Goal: Task Accomplishment & Management: Complete application form

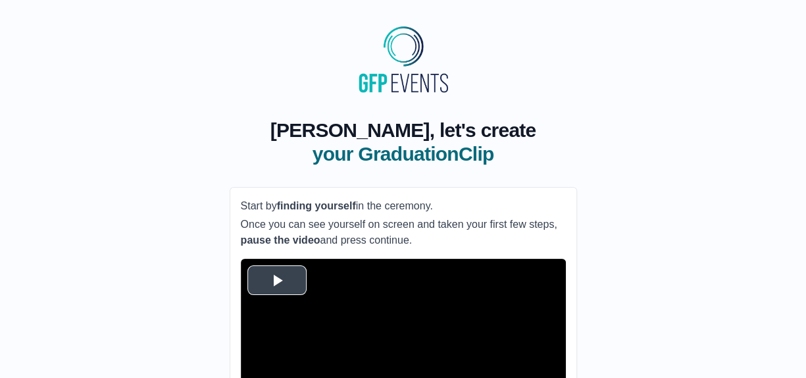
click at [277, 280] on span "Video Player" at bounding box center [277, 280] width 0 height 0
drag, startPoint x: 725, startPoint y: 0, endPoint x: 520, endPoint y: 70, distance: 216.1
click at [520, 70] on div at bounding box center [403, 59] width 337 height 76
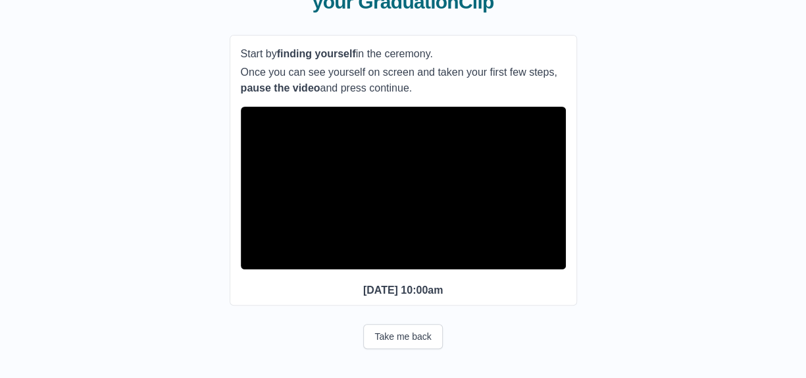
scroll to position [176, 0]
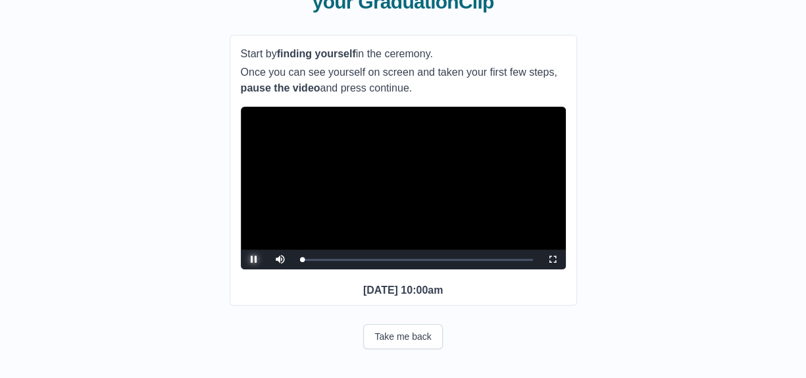
click at [254, 259] on span "Video Player" at bounding box center [254, 259] width 0 height 0
